Goal: Navigation & Orientation: Go to known website

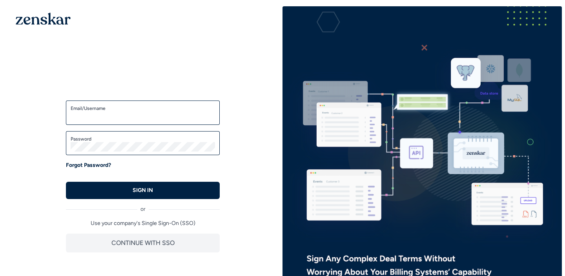
type input "**********"
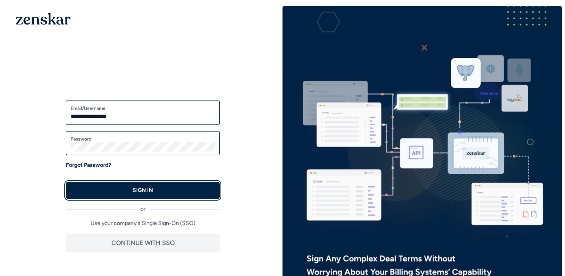
click at [126, 186] on button "SIGN IN" at bounding box center [143, 190] width 154 height 17
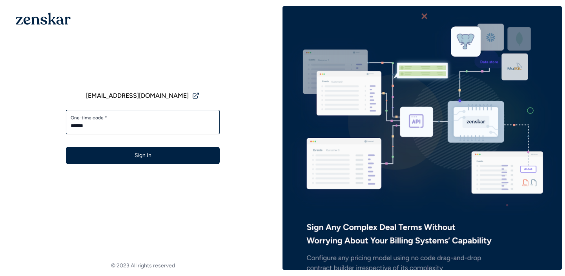
type input "******"
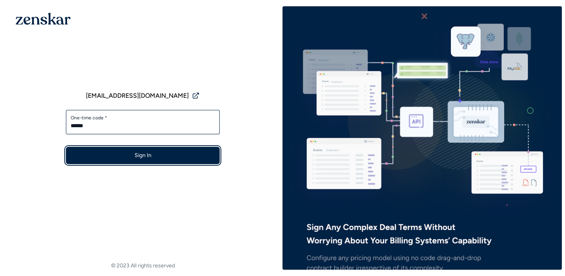
click at [137, 151] on button "Sign In" at bounding box center [143, 155] width 154 height 17
